Goal: Task Accomplishment & Management: Use online tool/utility

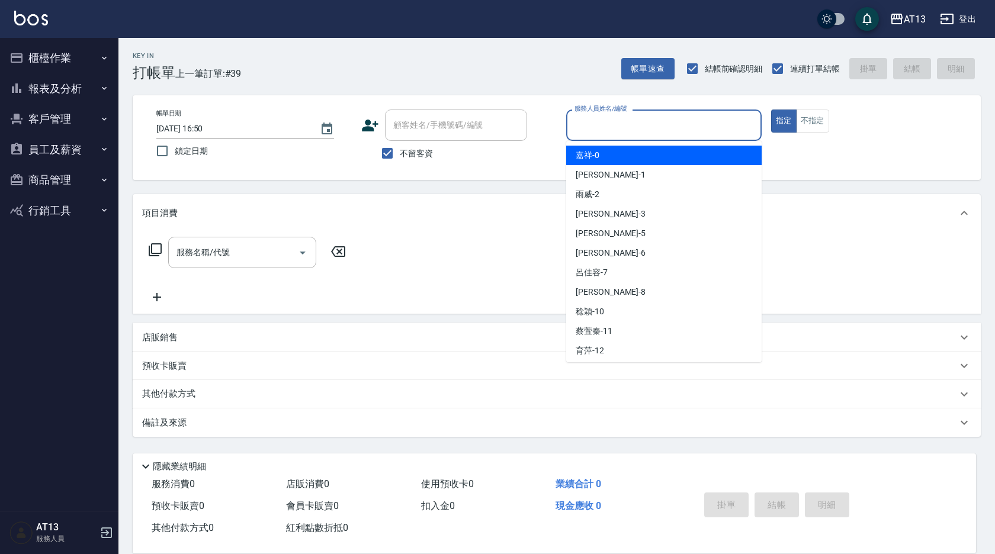
click at [618, 120] on input "服務人員姓名/編號" at bounding box center [663, 125] width 185 height 21
type input "嘉祥-0"
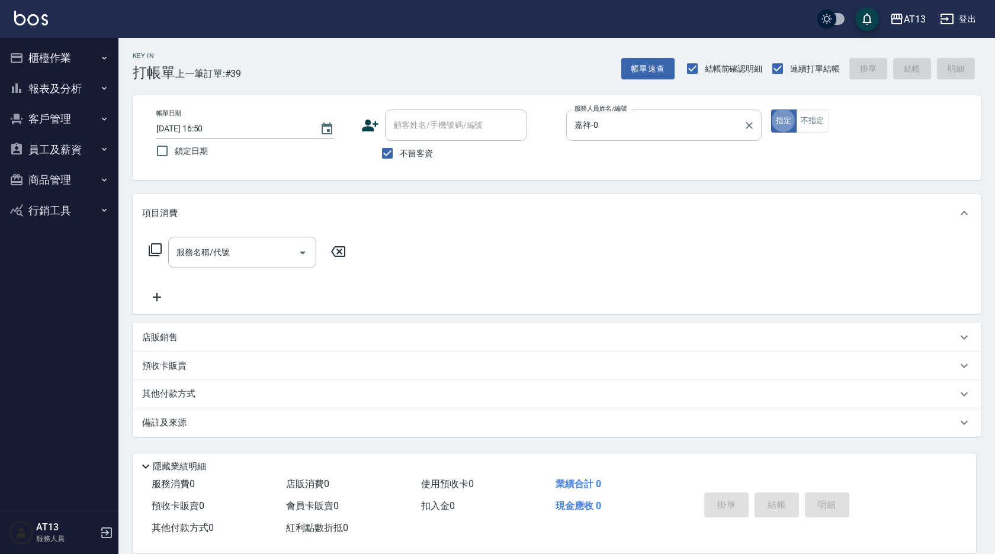
type button "true"
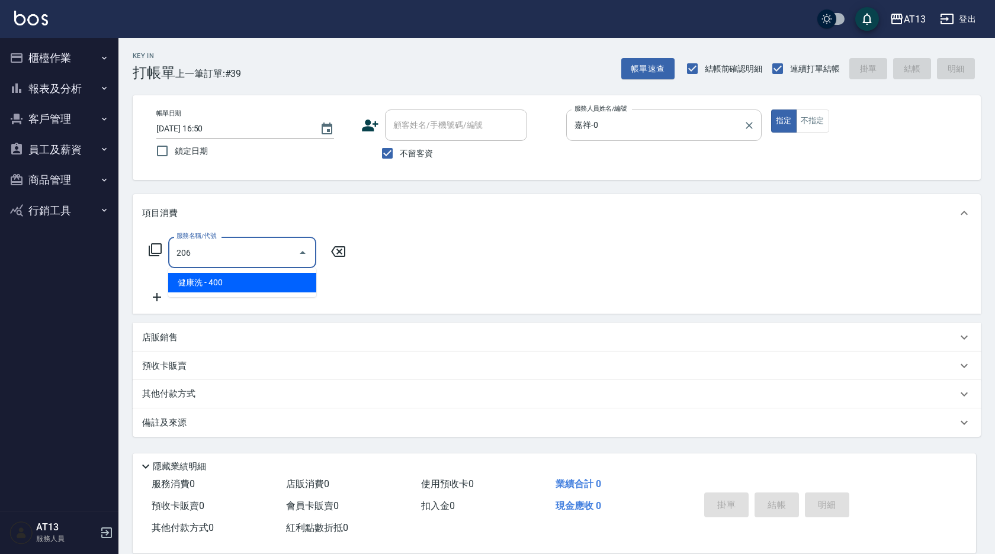
type input "健康洗(206)"
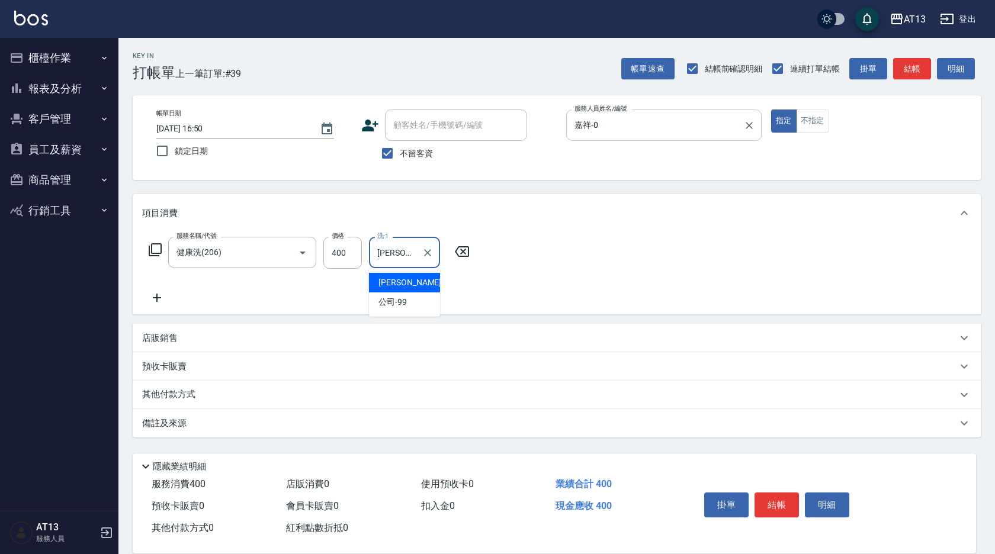
type input "[PERSON_NAME]-3"
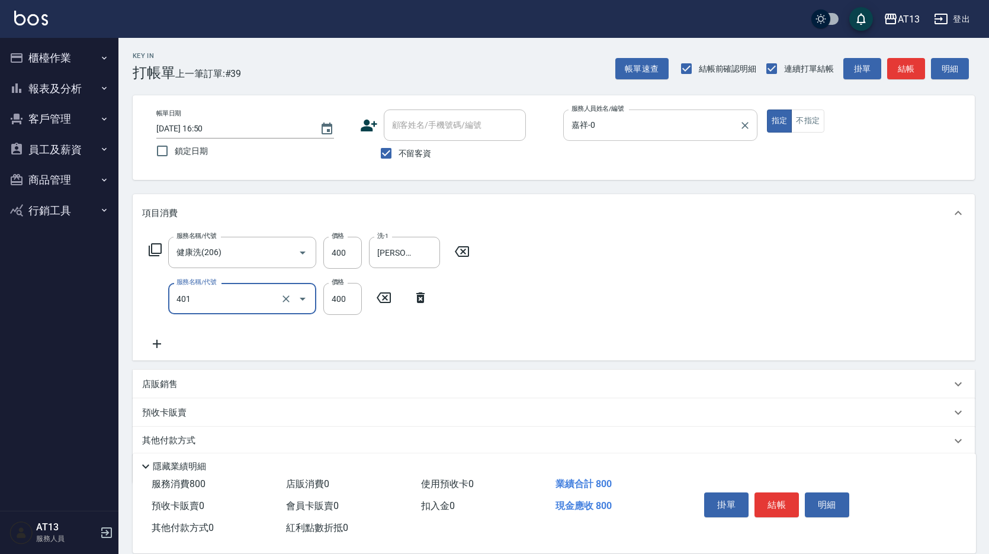
type input "剪髮(401)"
type input "300"
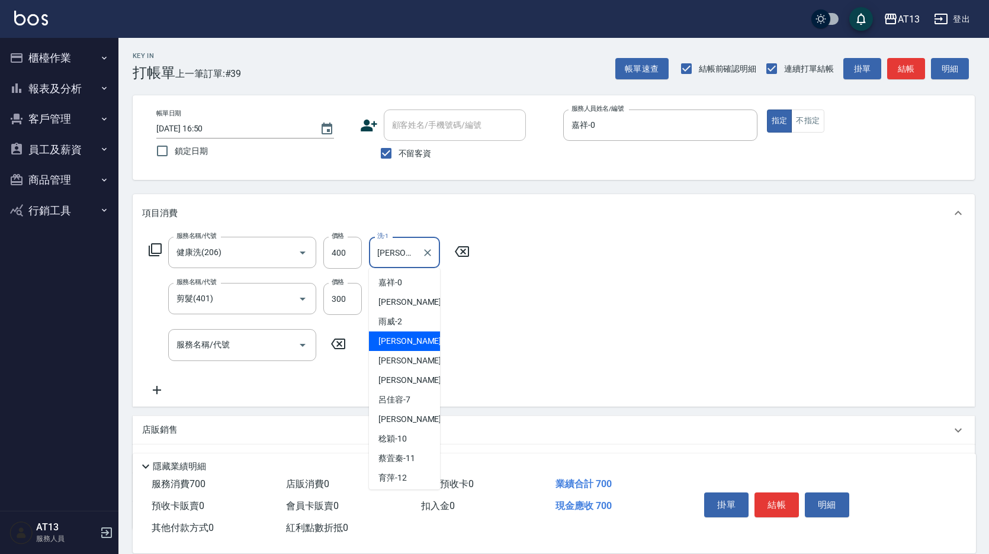
click at [409, 262] on input "[PERSON_NAME]-3" at bounding box center [395, 252] width 43 height 21
drag, startPoint x: 406, startPoint y: 262, endPoint x: 376, endPoint y: 255, distance: 30.3
click at [376, 255] on input "[PERSON_NAME]-3" at bounding box center [395, 252] width 43 height 21
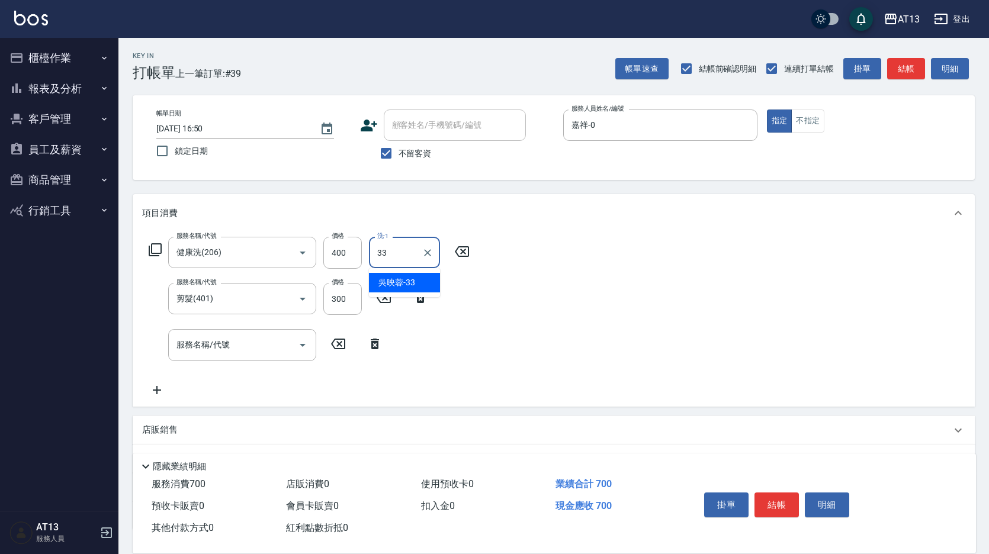
type input "[PERSON_NAME]-33"
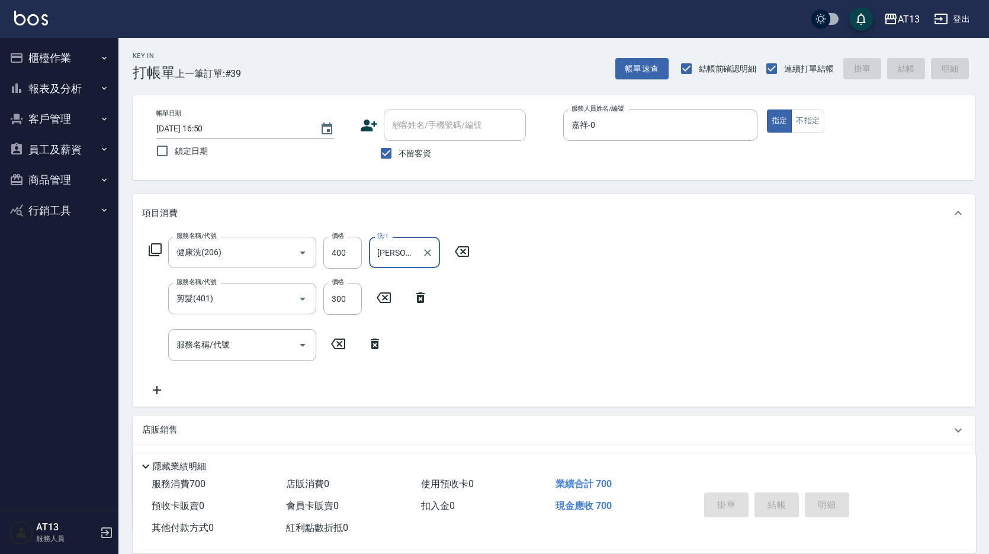
type input "[DATE] 17:42"
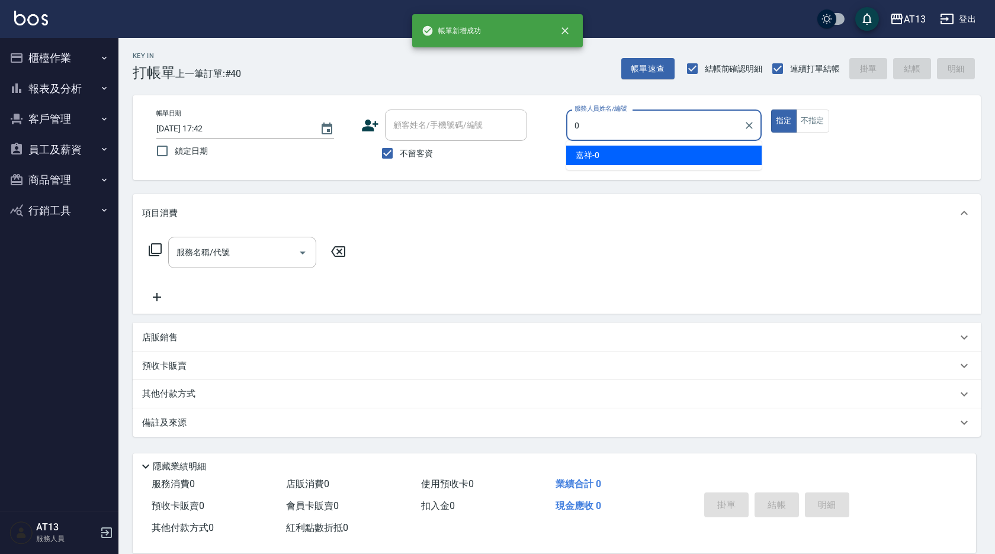
type input "嘉祥-0"
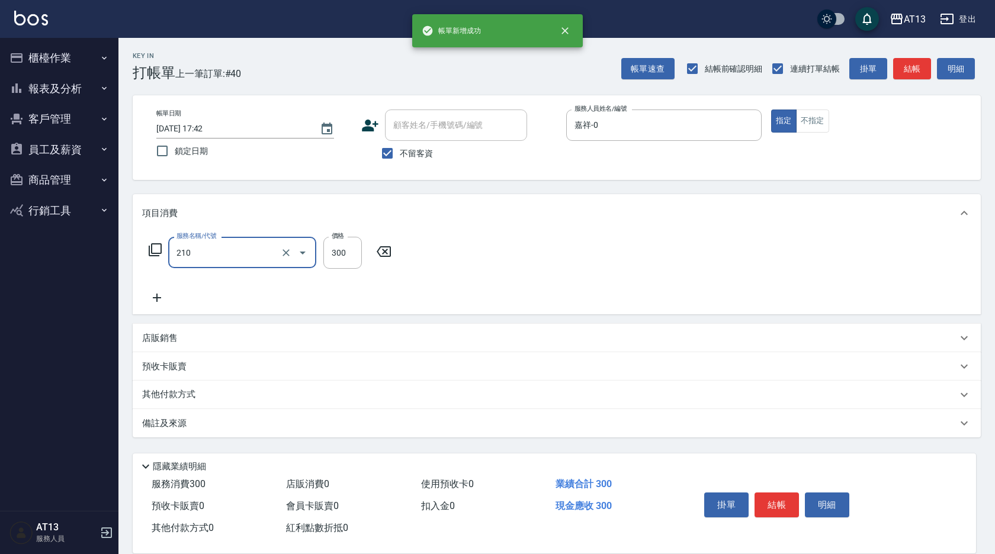
type input "歐娜洗髮精(210)"
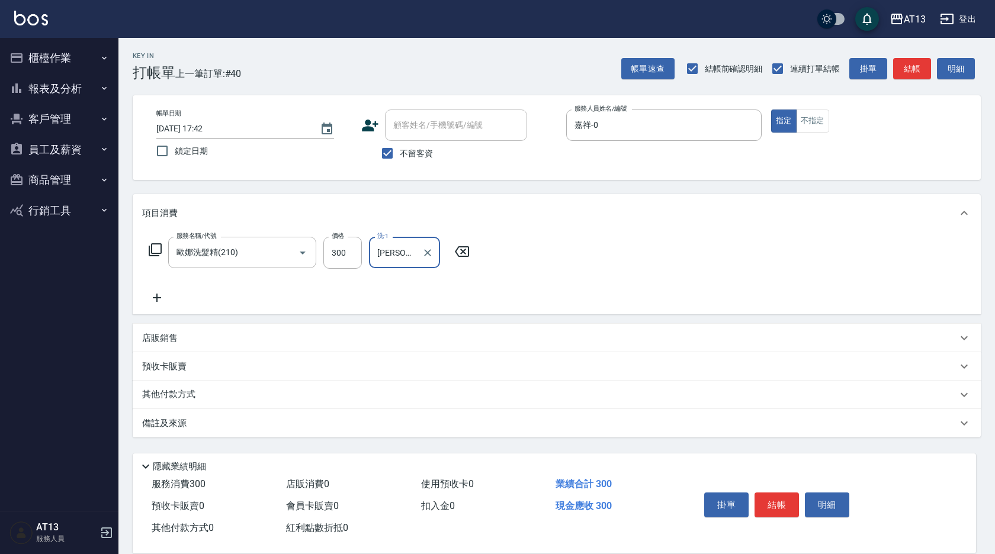
type input "[PERSON_NAME]-23"
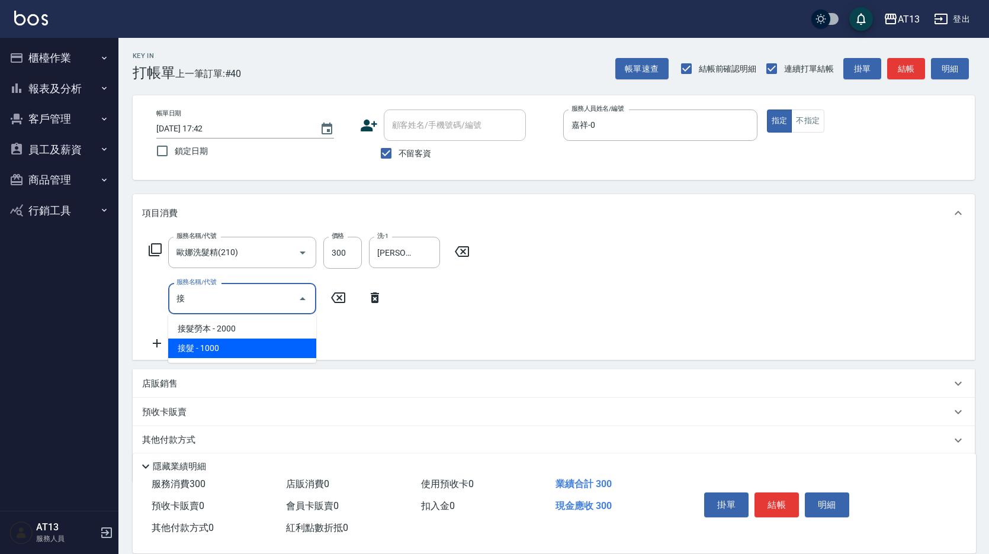
click at [255, 343] on span "接髮 - 1000" at bounding box center [242, 349] width 148 height 20
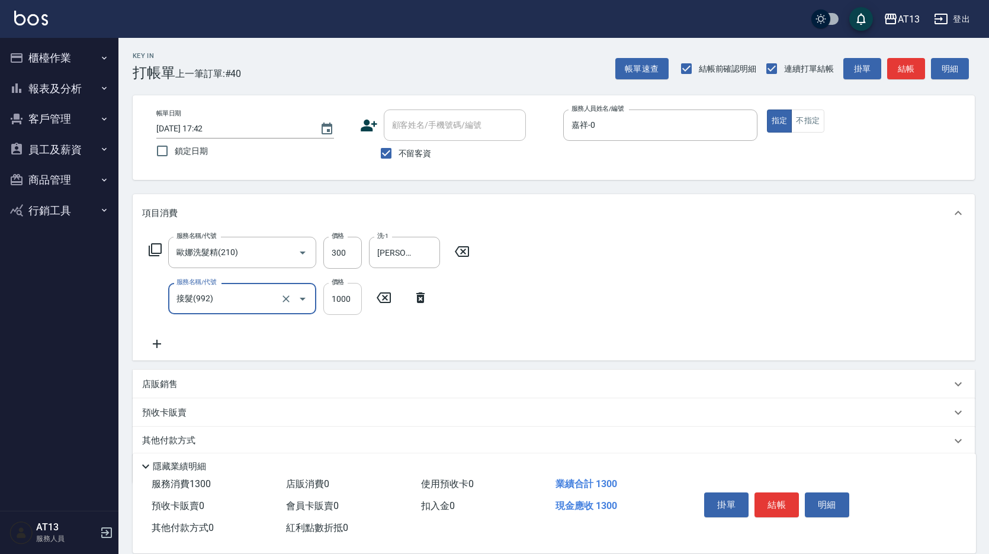
type input "接髮(992)"
click at [338, 292] on input "1000" at bounding box center [342, 299] width 38 height 32
type input "2000"
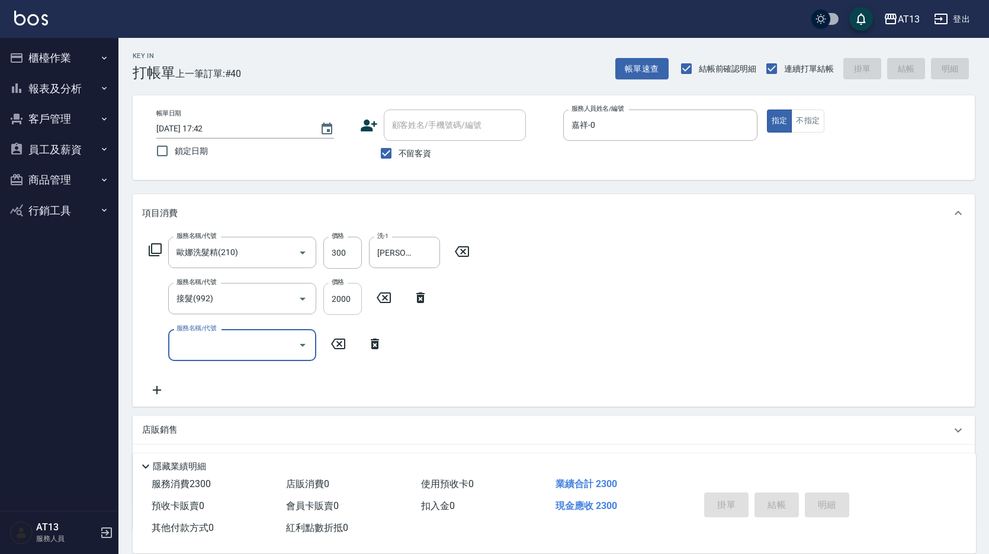
type input "[DATE] 17:43"
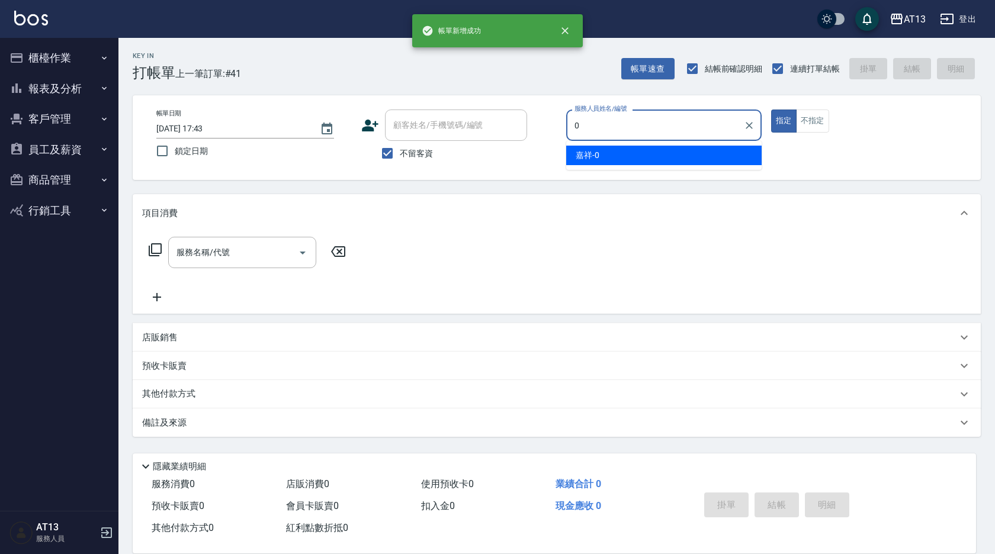
type input "嘉祥-0"
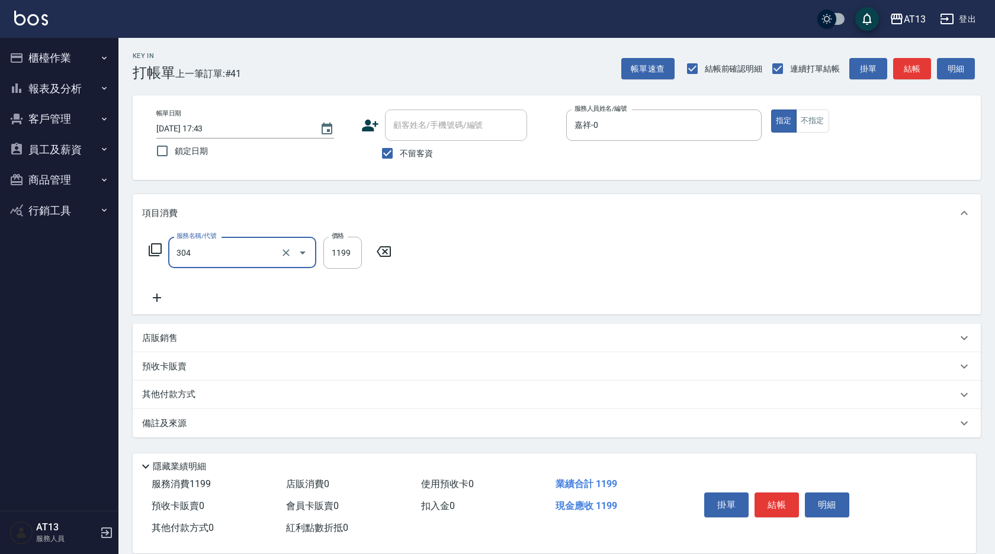
type input "離子燙(特價)(304)"
type input "1200"
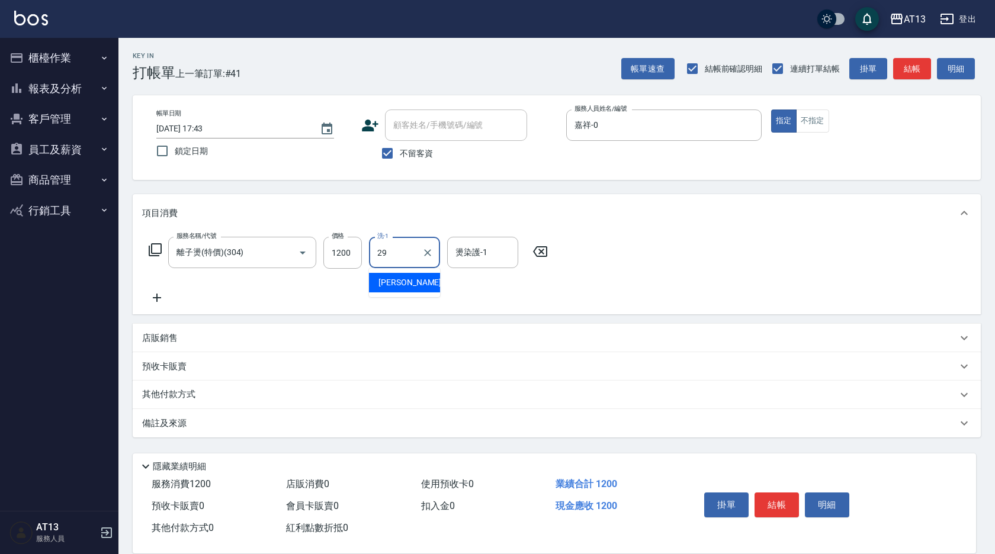
type input "[PERSON_NAME]-29"
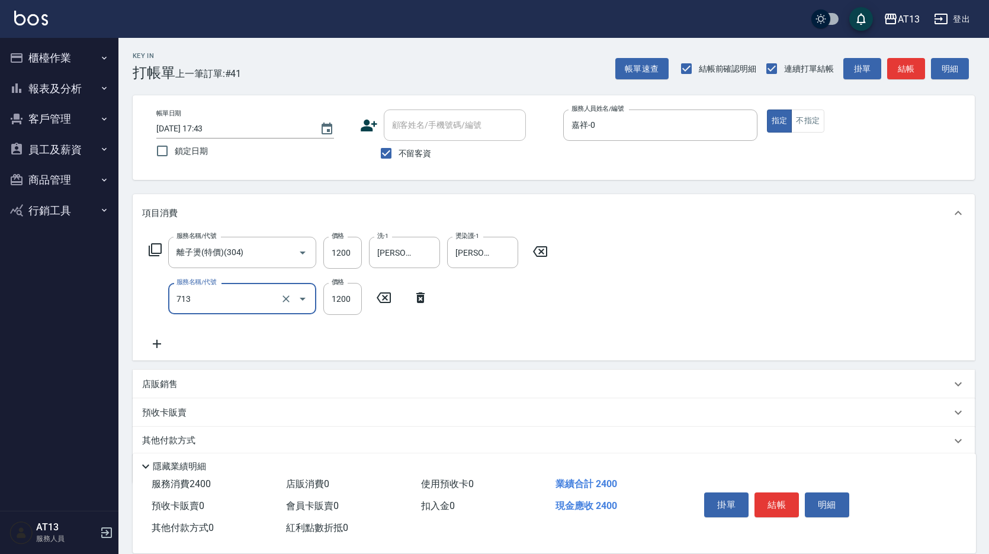
type input "水樣結構式1200(713)"
type input "840"
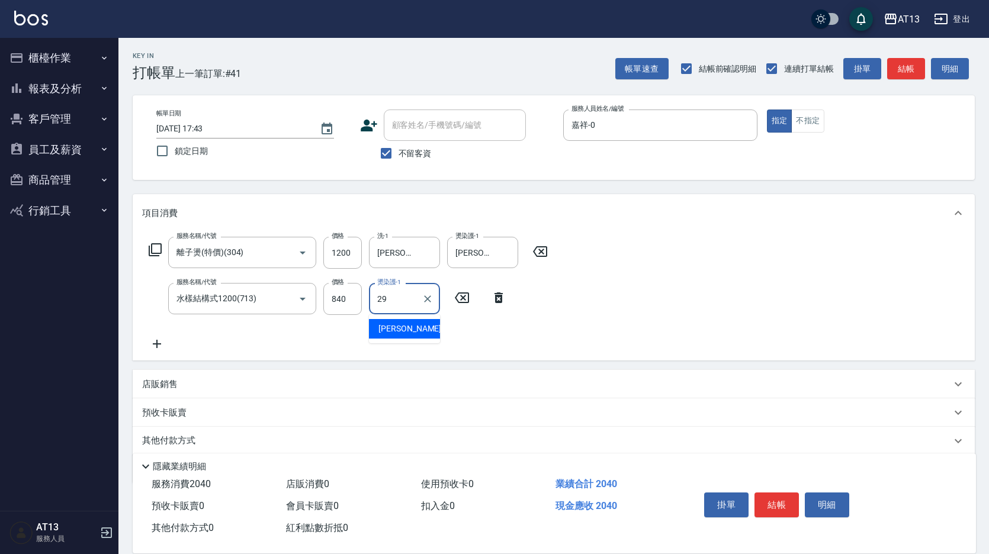
type input "[PERSON_NAME]-29"
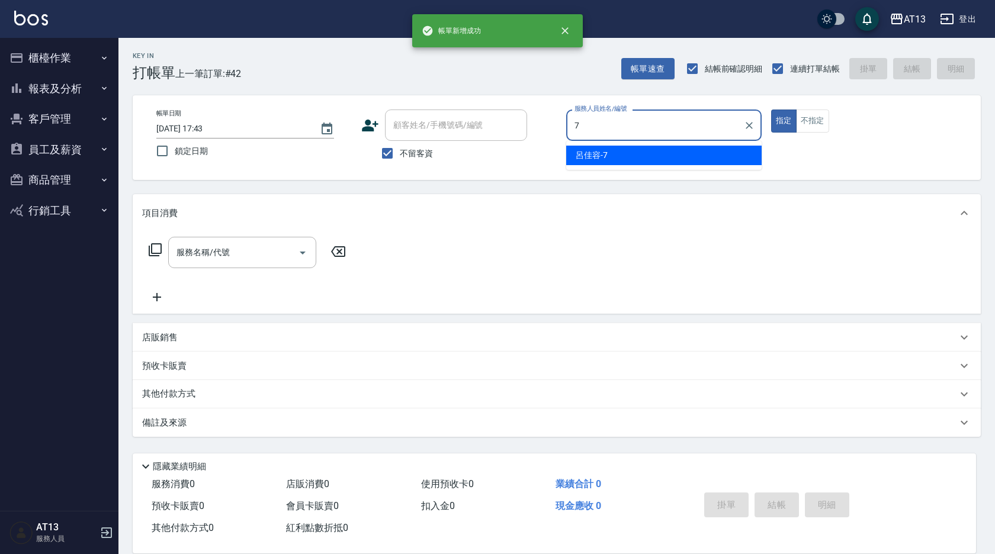
type input "呂佳容-7"
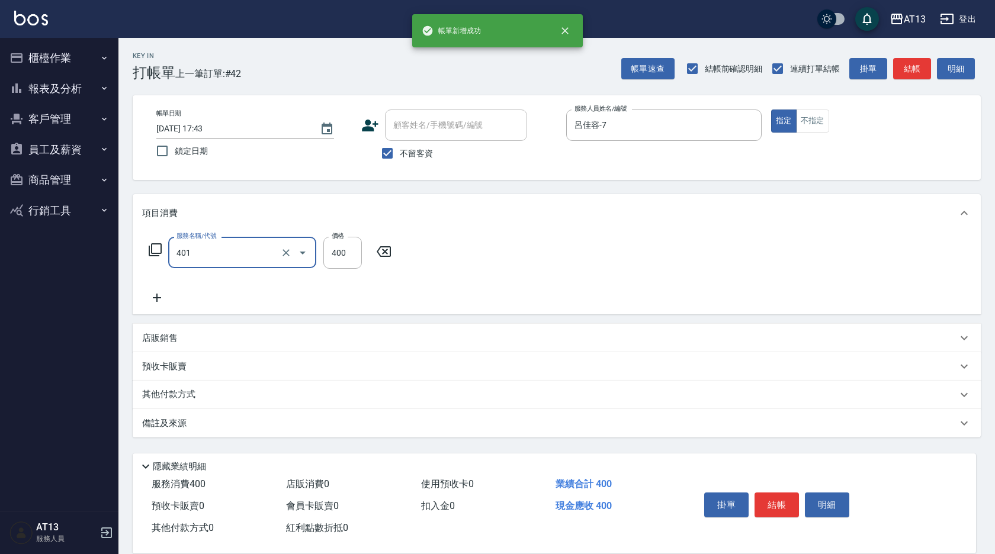
type input "剪髮(401)"
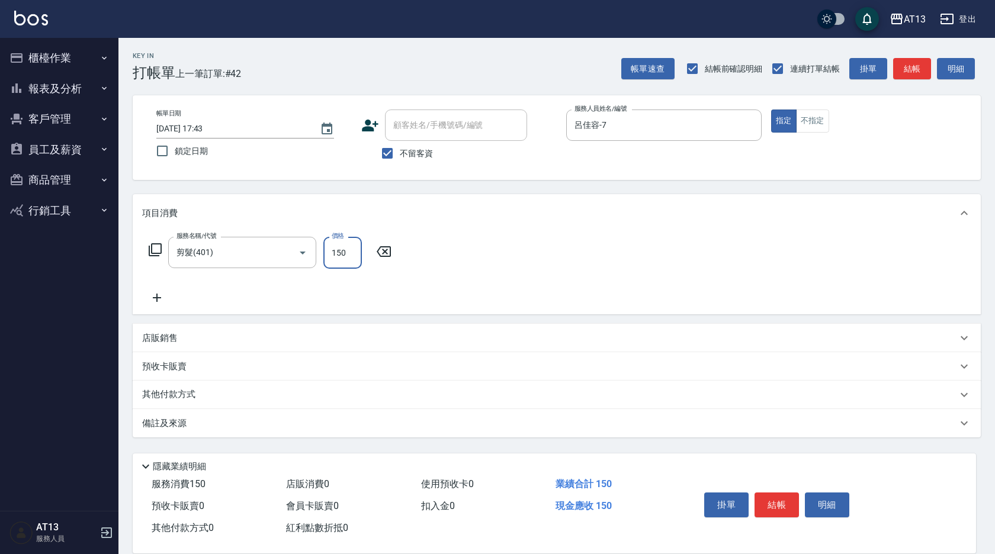
type input "150"
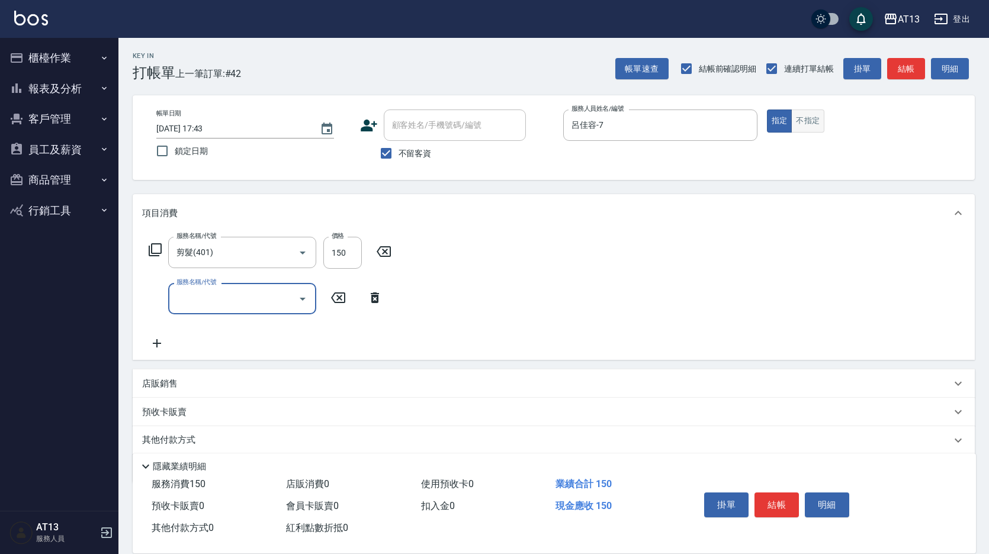
click at [794, 126] on button "不指定" at bounding box center [807, 121] width 33 height 23
type button "false"
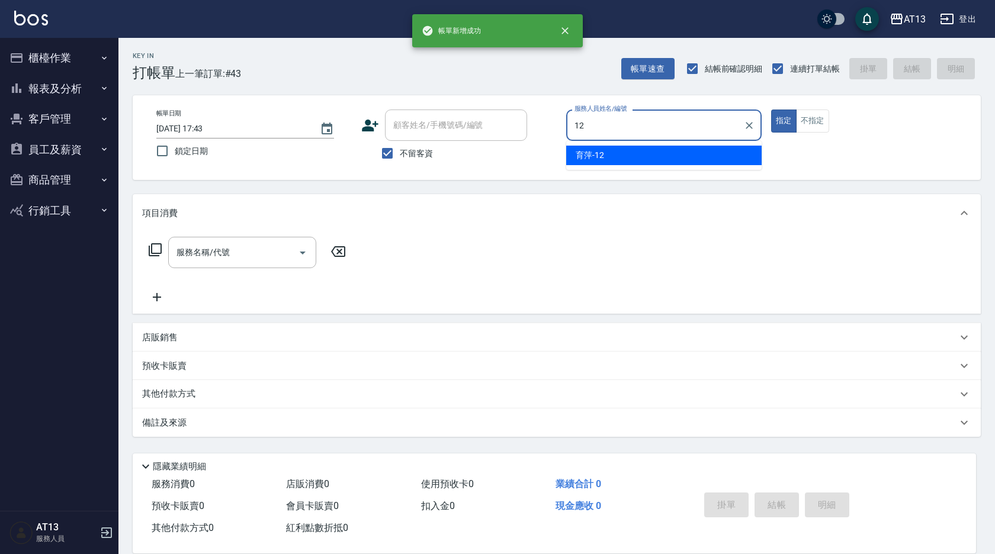
type input "育[PERSON_NAME]-12"
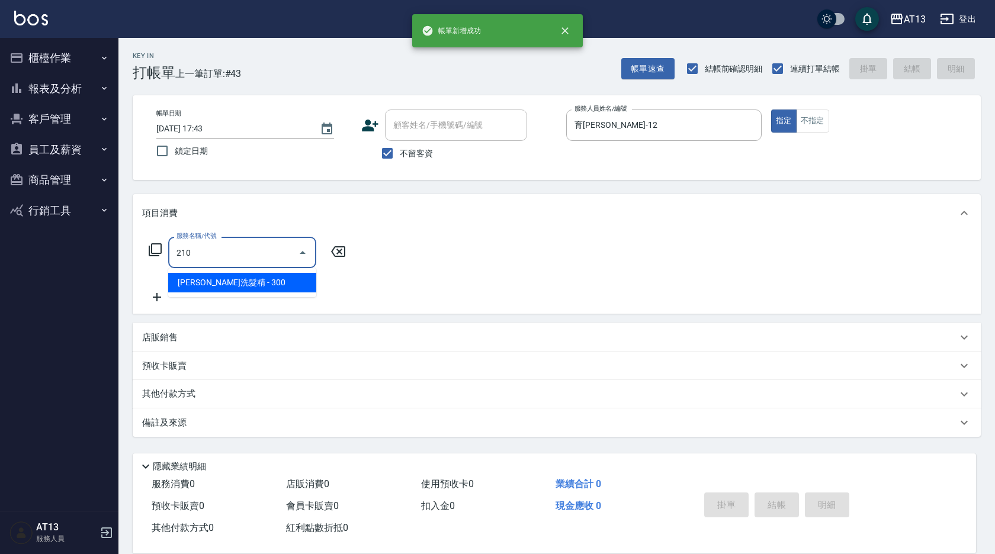
type input "歐娜洗髮精(210)"
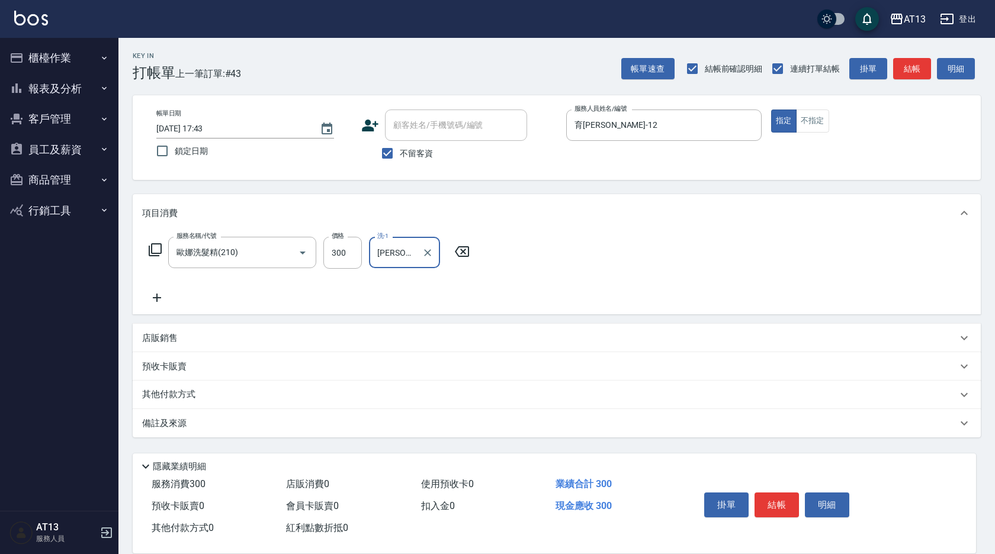
type input "[PERSON_NAME]-31"
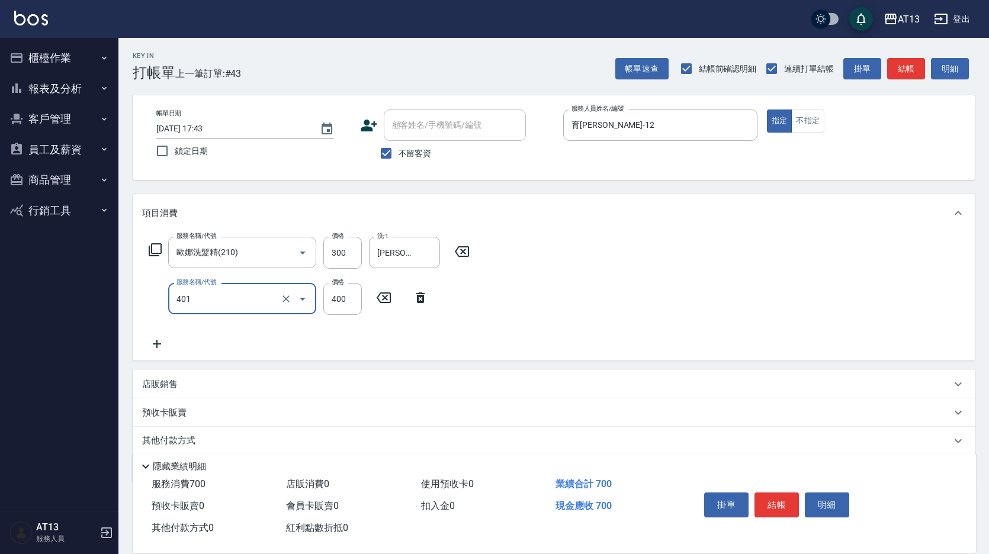
type input "剪髮(401)"
type input "500"
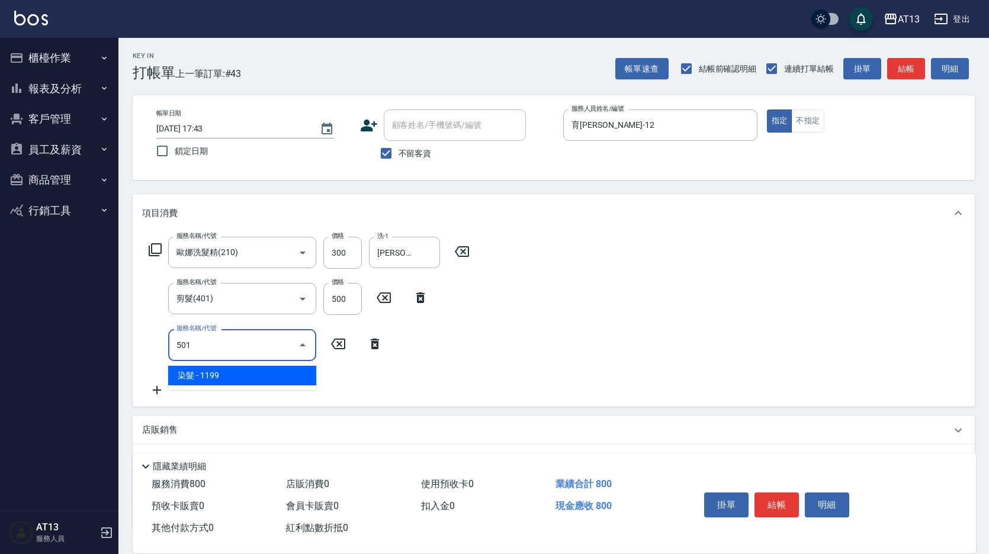
type input "染髮(501)"
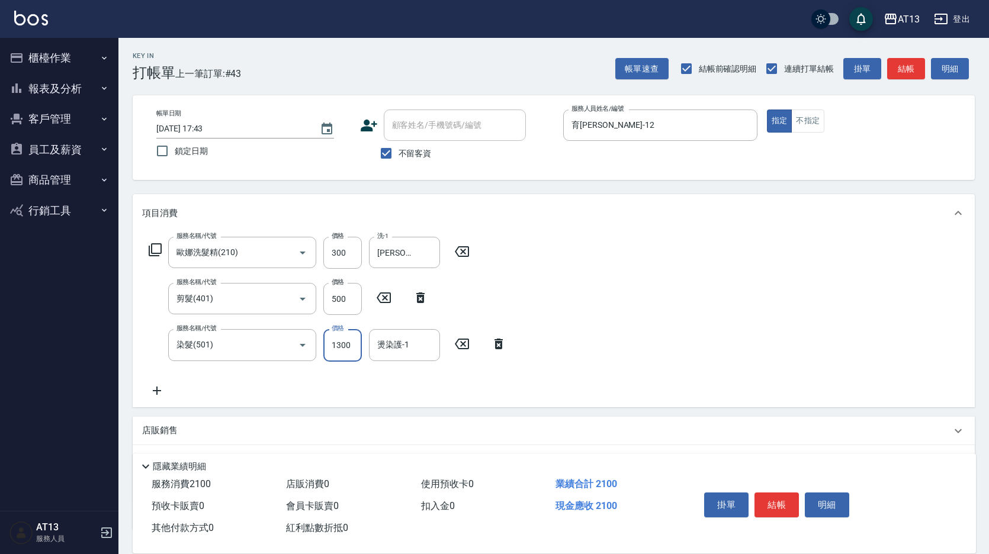
type input "1300"
type input "[PERSON_NAME]-31"
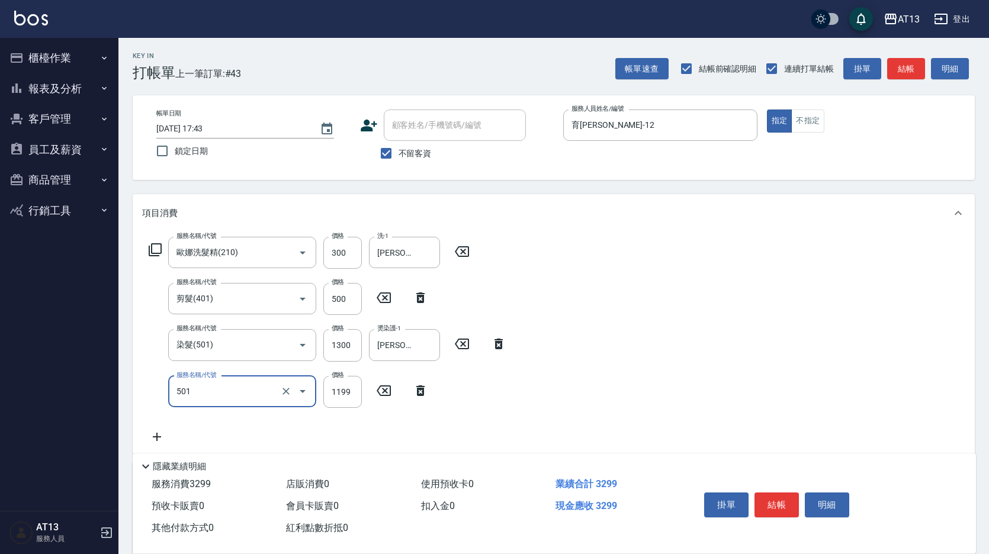
type input "染髮(501)"
type input "1500"
type input "[PERSON_NAME]-31"
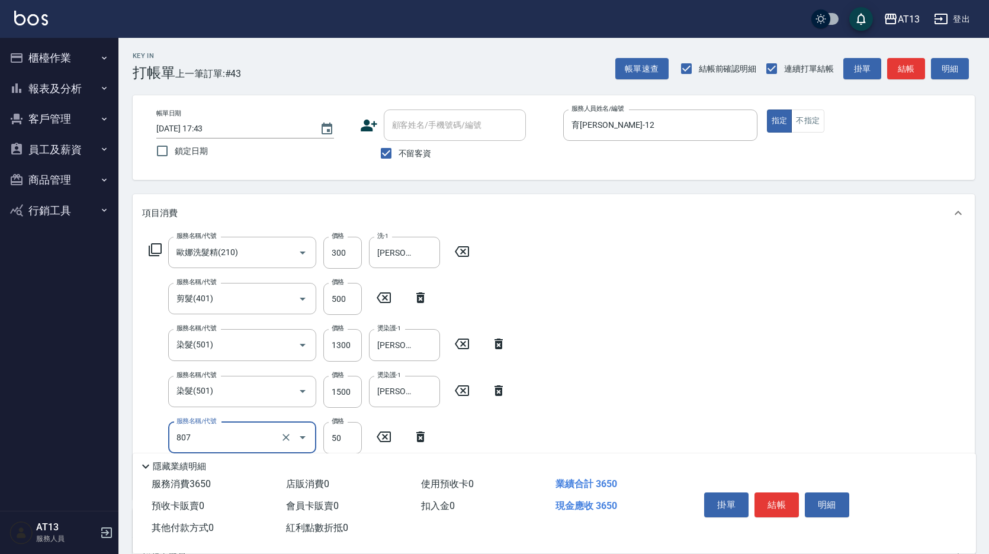
type input "TG護髮素(潤絲)(807)"
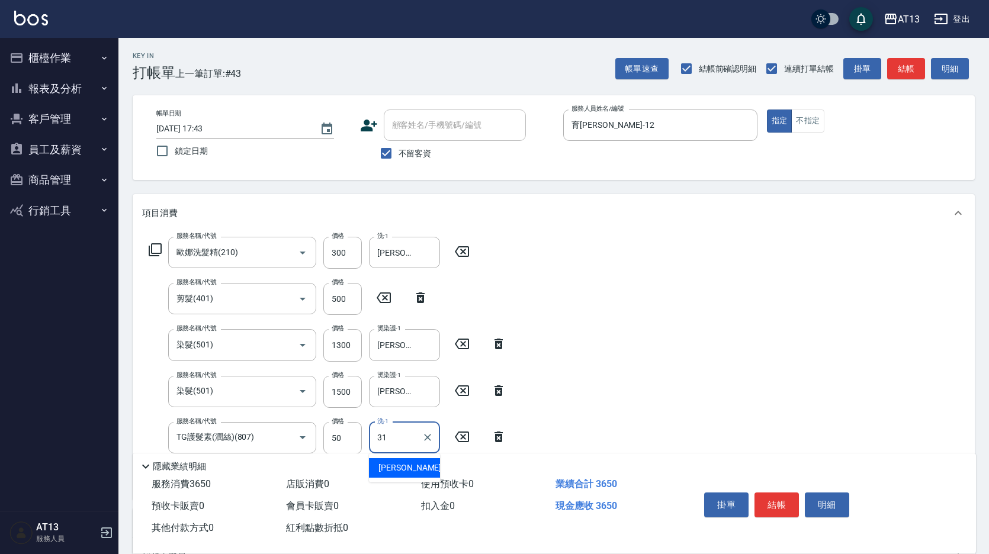
type input "[PERSON_NAME]-31"
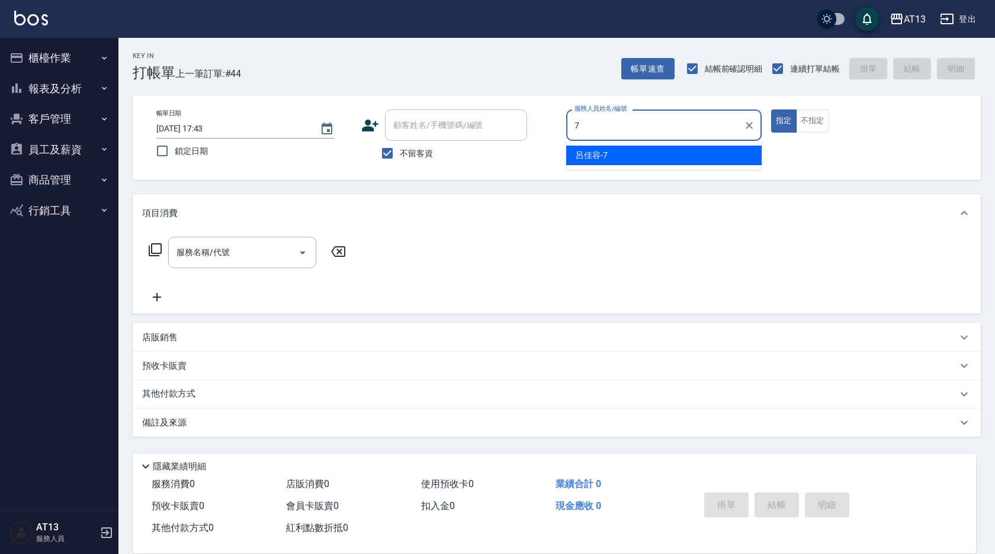
type input "呂佳容-7"
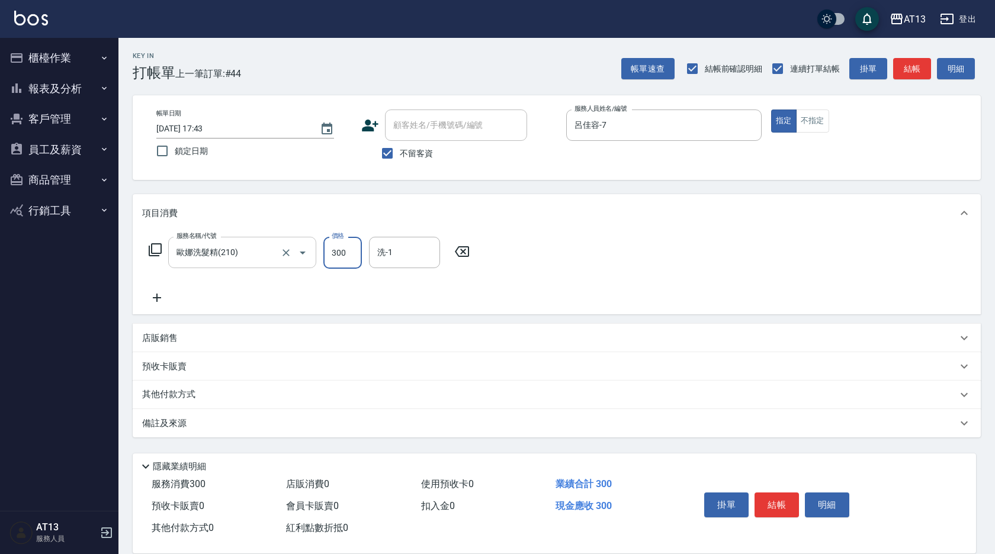
click at [242, 259] on input "歐娜洗髮精(210)" at bounding box center [226, 252] width 104 height 21
type input "洗髮(201)"
type input "呂佳容-7"
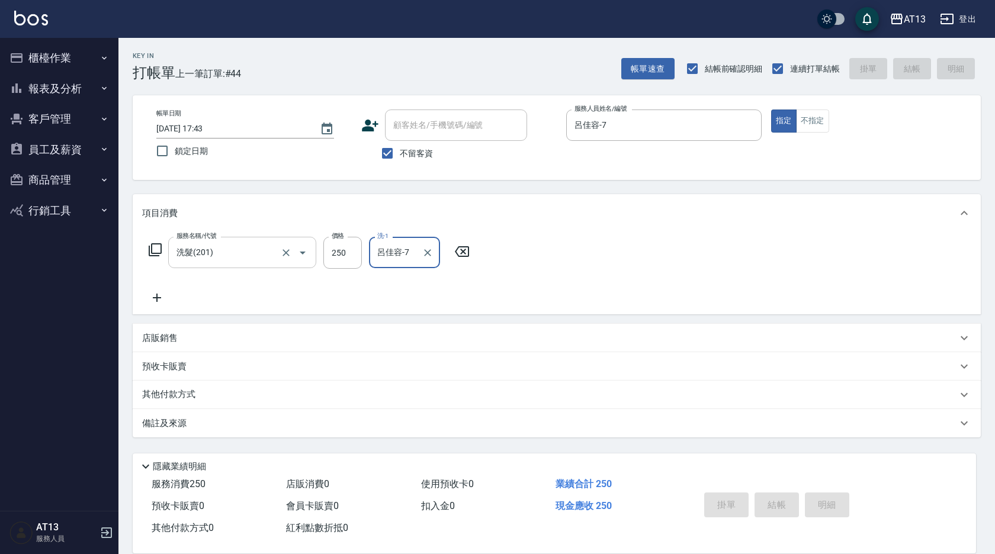
type input "[DATE] 17:44"
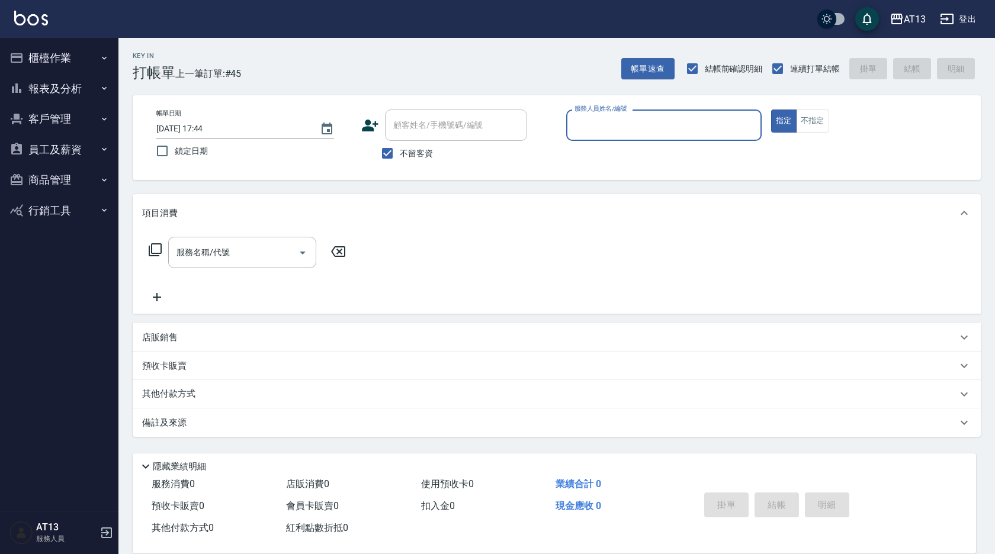
click at [78, 62] on button "櫃檯作業" at bounding box center [59, 58] width 109 height 31
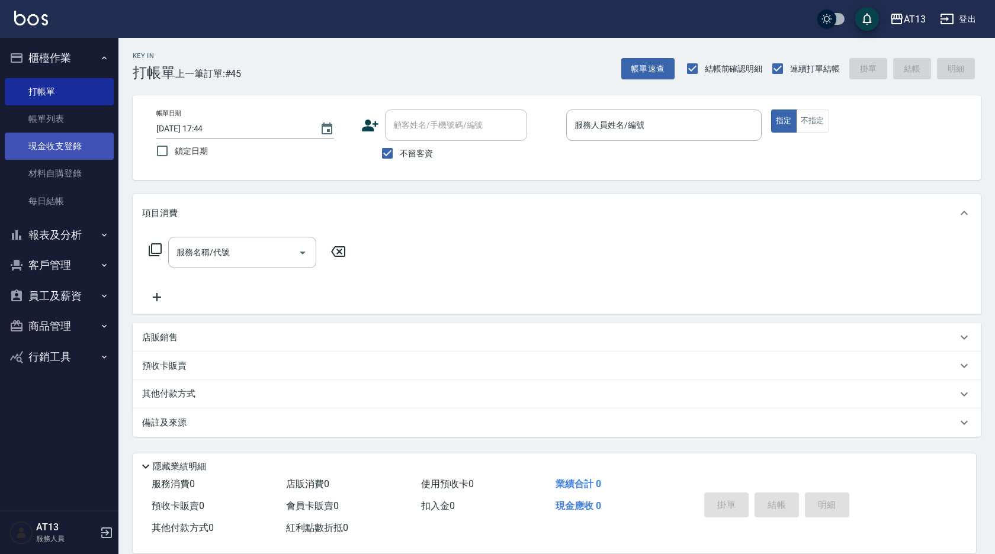
click at [72, 149] on link "現金收支登錄" at bounding box center [59, 146] width 109 height 27
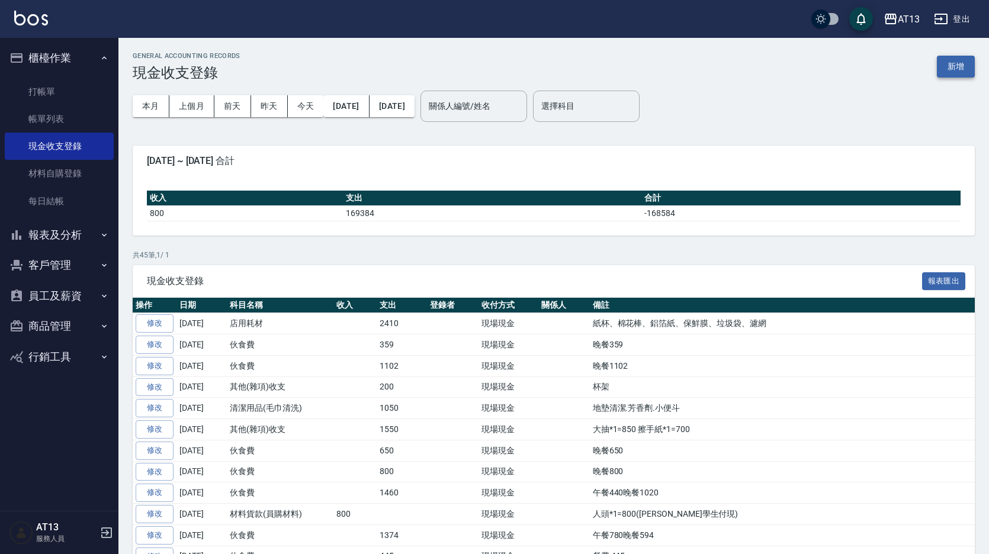
click at [960, 74] on button "新增" at bounding box center [956, 67] width 38 height 22
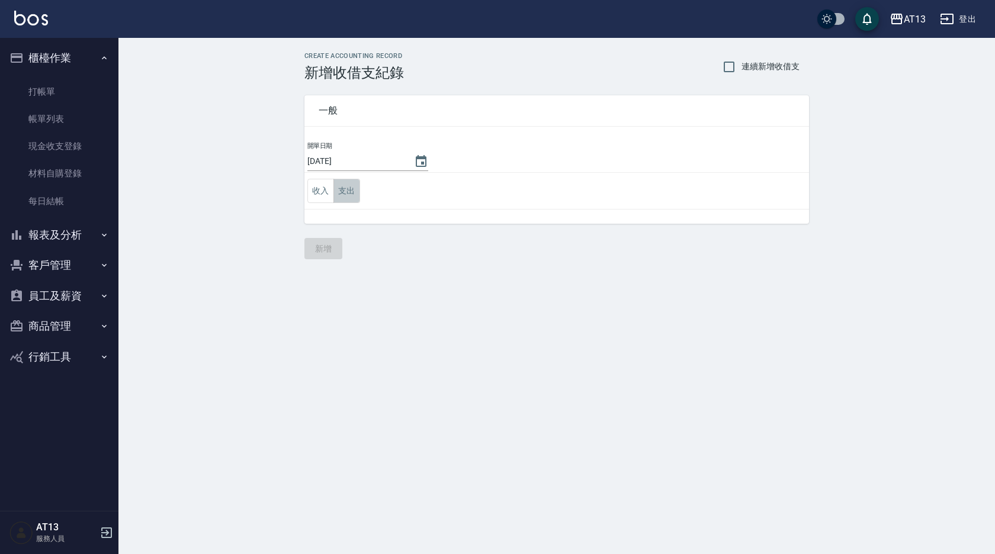
click at [352, 181] on button "支出" at bounding box center [346, 191] width 27 height 24
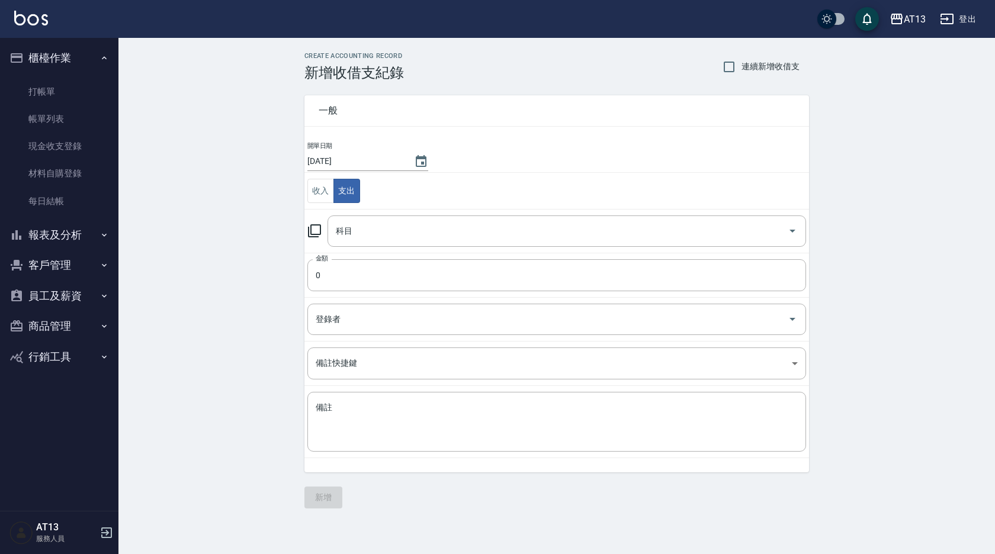
click at [387, 214] on td "科目 科目" at bounding box center [556, 231] width 505 height 44
click at [390, 241] on input "科目" at bounding box center [558, 231] width 450 height 21
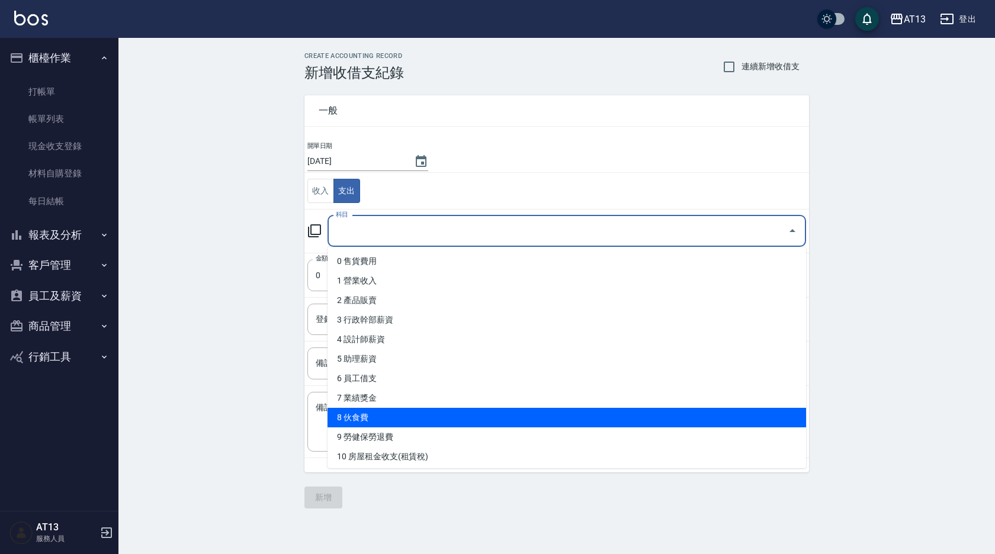
click at [386, 410] on li "8 伙食費" at bounding box center [566, 418] width 478 height 20
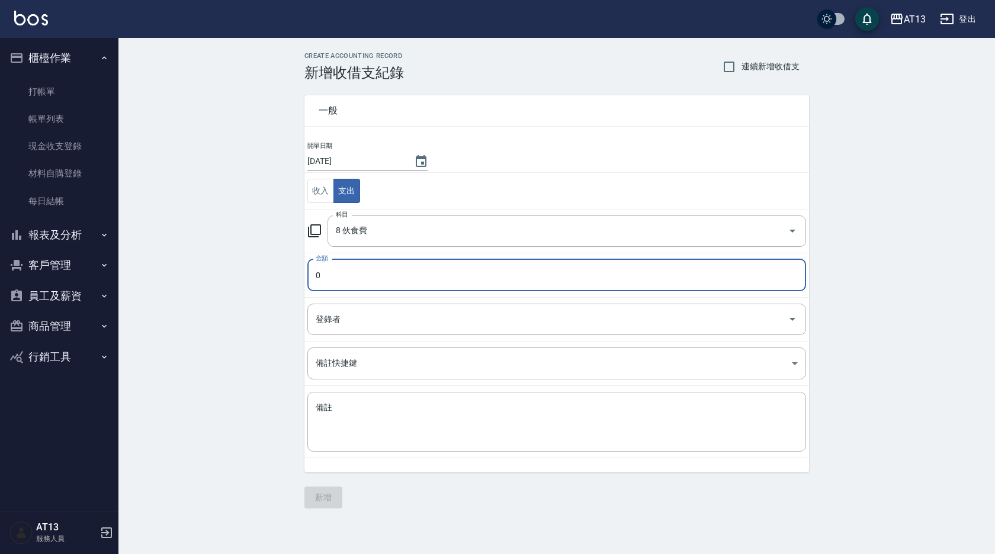
type input "8 伙食費"
type input "658"
click at [415, 419] on textarea "備註" at bounding box center [557, 422] width 482 height 40
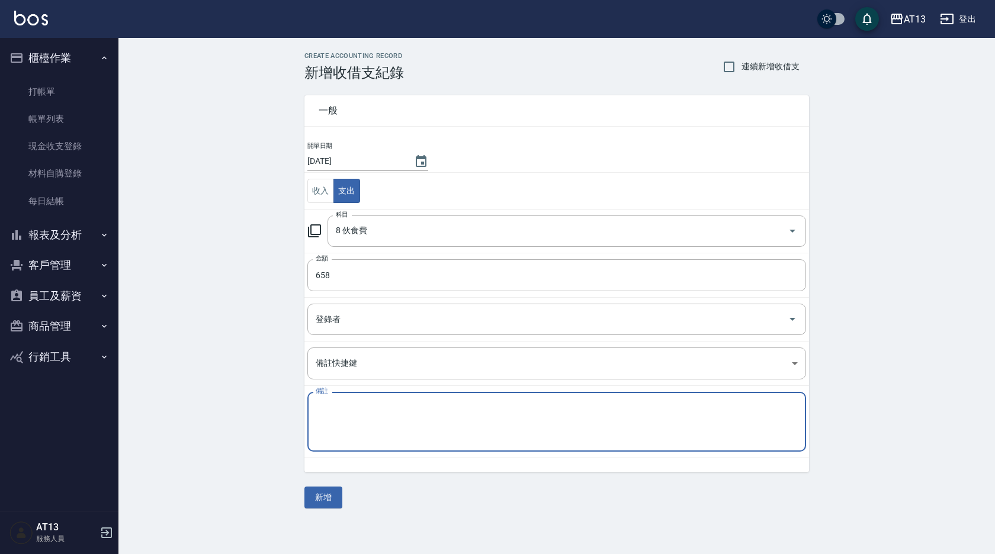
type textarea "j"
type textarea "h"
type textarea "ㄘ"
type textarea "餐費 658"
click at [322, 491] on button "新增" at bounding box center [323, 498] width 38 height 22
